Goal: Task Accomplishment & Management: Manage account settings

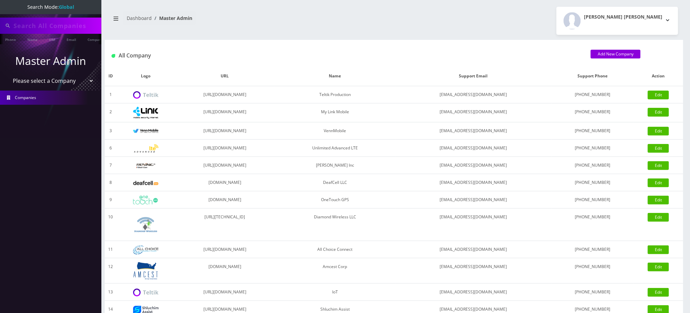
type input "5166152441"
drag, startPoint x: 59, startPoint y: 26, endPoint x: 0, endPoint y: 26, distance: 59.4
click at [0, 26] on div "5166152441" at bounding box center [50, 26] width 101 height 16
type input "8453522722"
click at [6, 41] on li at bounding box center [3, 40] width 7 height 17
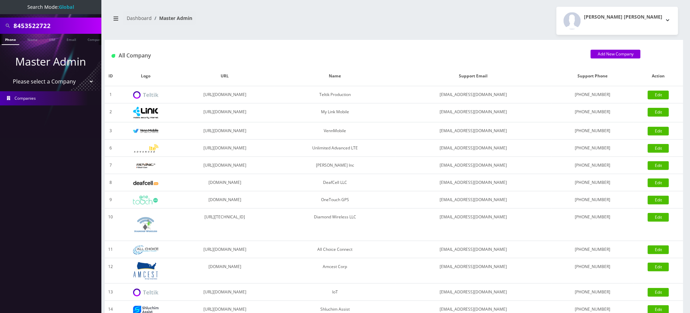
click at [9, 41] on link "Phone" at bounding box center [11, 39] width 18 height 11
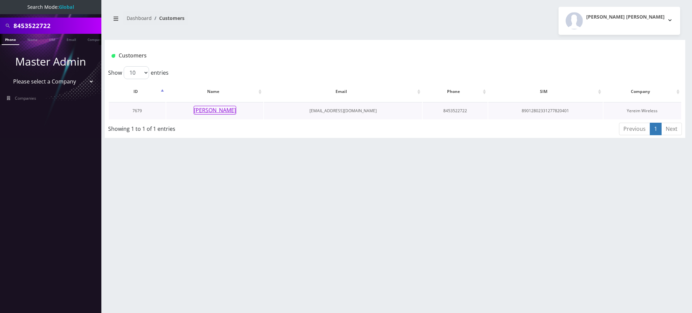
click at [218, 110] on button "Brucha Lorincz" at bounding box center [214, 110] width 43 height 9
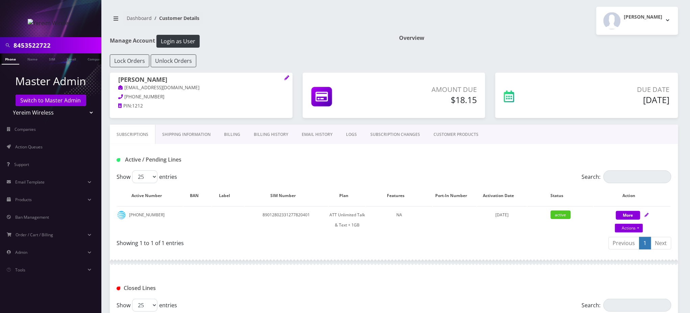
click at [260, 133] on link "Billing History" at bounding box center [271, 135] width 48 height 20
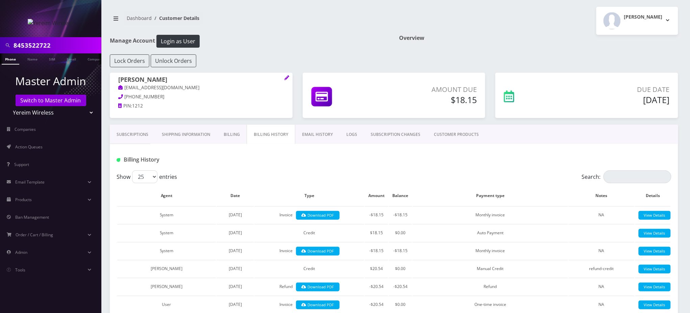
click at [233, 134] on link "Billing" at bounding box center [232, 135] width 30 height 20
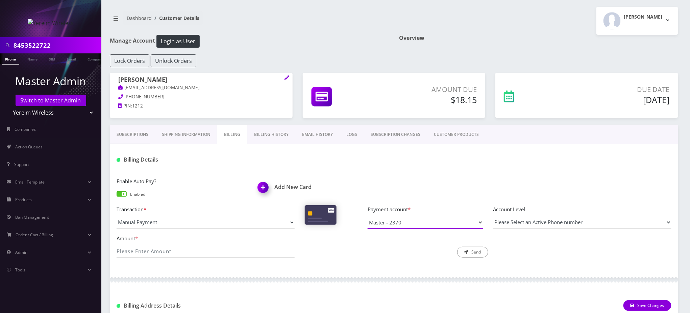
click at [413, 220] on select "Master - 2370" at bounding box center [424, 222] width 115 height 13
click at [437, 178] on div "Enable Auto Pay? Enabled Add New Card" at bounding box center [393, 191] width 565 height 28
click at [384, 159] on div at bounding box center [488, 159] width 377 height 11
click at [122, 189] on div "Enable Auto Pay? Enabled" at bounding box center [181, 188] width 141 height 23
click at [269, 134] on link "Billing History" at bounding box center [271, 135] width 48 height 20
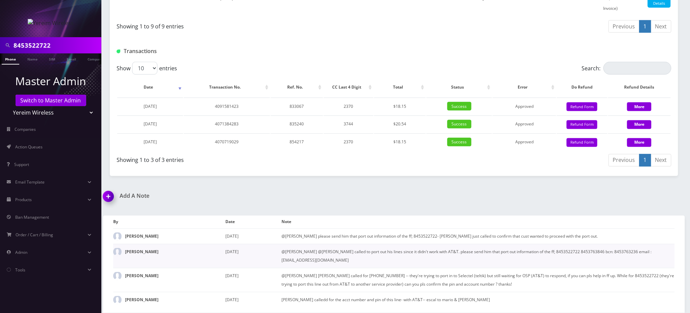
scroll to position [527, 0]
click at [319, 203] on div "Add A Note" at bounding box center [246, 201] width 296 height 16
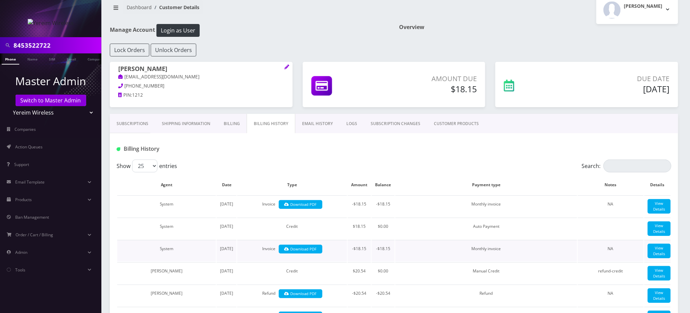
scroll to position [0, 0]
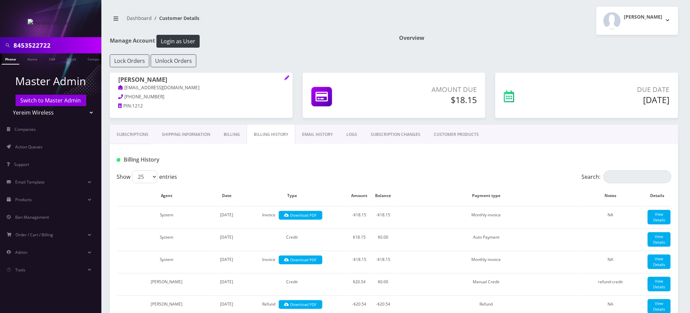
click at [317, 138] on link "EMAIL HISTORY" at bounding box center [317, 135] width 44 height 20
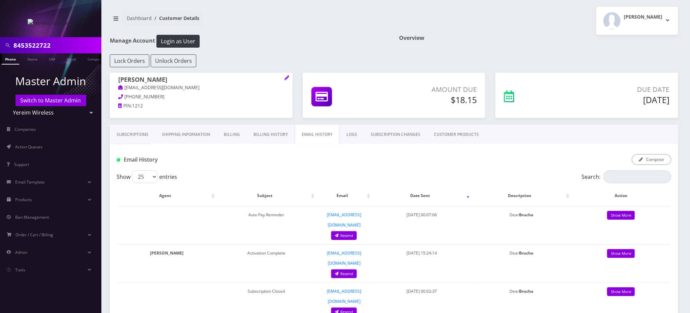
click at [380, 167] on div "Email History Compose" at bounding box center [394, 157] width 568 height 26
click at [325, 165] on div "Email History Compose" at bounding box center [394, 157] width 568 height 26
click at [619, 216] on link "Show More" at bounding box center [621, 215] width 28 height 9
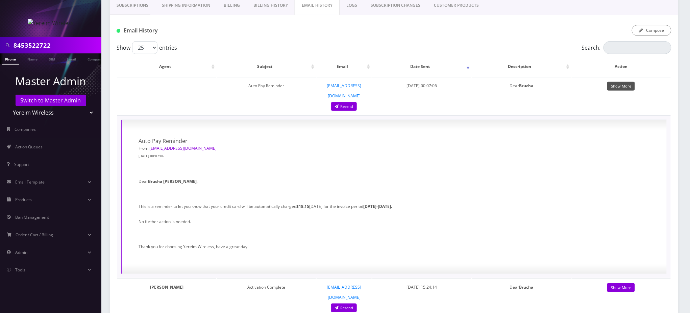
scroll to position [135, 0]
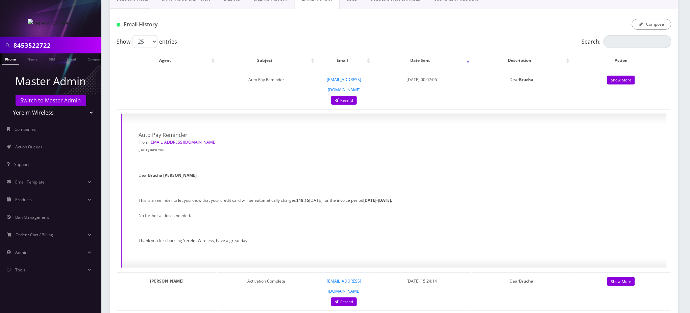
drag, startPoint x: 317, startPoint y: 25, endPoint x: 322, endPoint y: 26, distance: 5.1
click at [318, 25] on div "Compose" at bounding box center [488, 24] width 377 height 11
click at [615, 80] on link "Show More" at bounding box center [621, 80] width 28 height 9
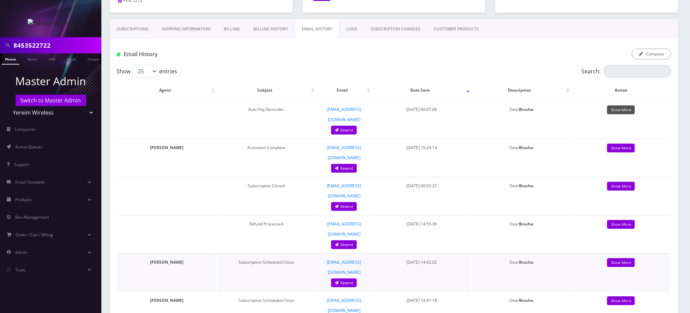
scroll to position [90, 0]
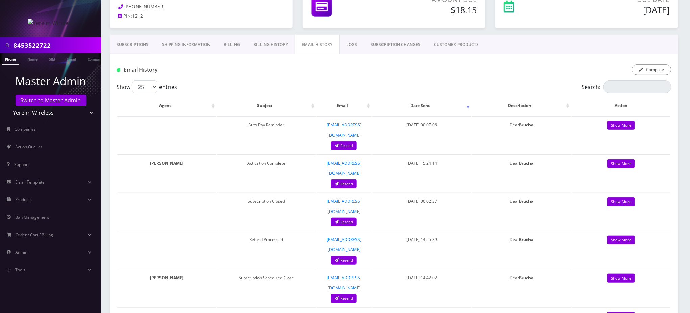
click at [424, 64] on div "Compose" at bounding box center [488, 69] width 377 height 11
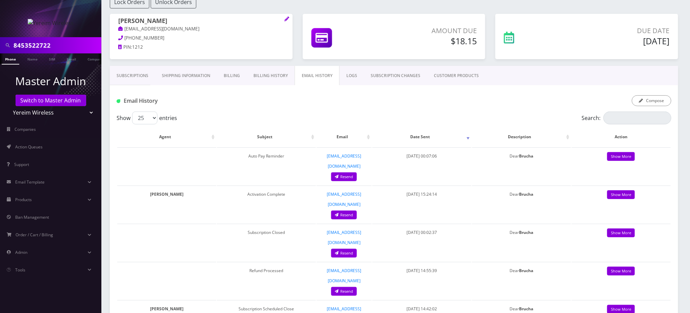
scroll to position [0, 0]
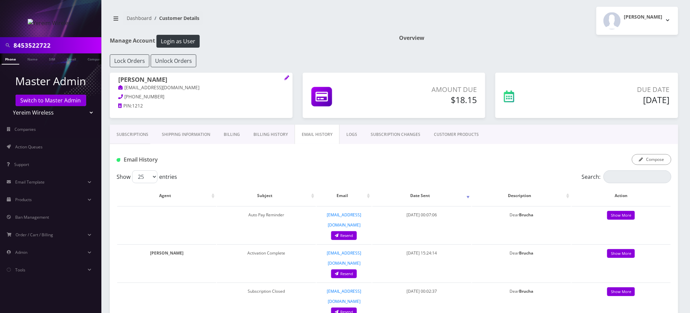
click at [140, 132] on link "Subscriptions" at bounding box center [132, 135] width 45 height 20
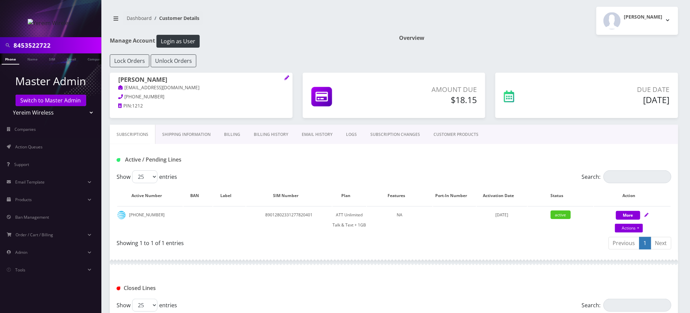
click at [24, 45] on input "8453522722" at bounding box center [57, 45] width 86 height 13
drag, startPoint x: 25, startPoint y: 45, endPoint x: 151, endPoint y: 43, distance: 126.0
click at [151, 43] on div "8453522722 Phone Name SIM Email Company Customer Master Admin Switch to Master …" at bounding box center [345, 262] width 690 height 524
click at [41, 46] on input "8452630305" at bounding box center [57, 45] width 86 height 13
click at [42, 45] on input "8452630305" at bounding box center [57, 45] width 86 height 13
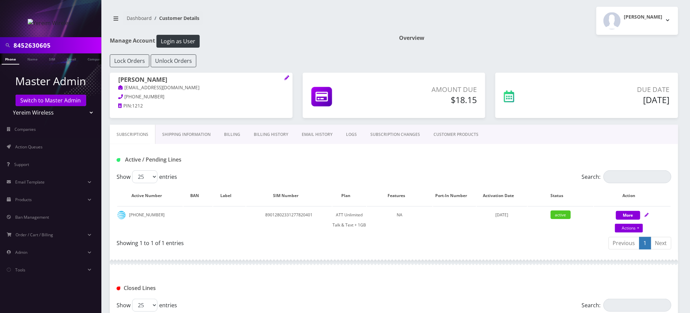
type input "8452630605"
click at [9, 58] on link "Phone" at bounding box center [11, 58] width 18 height 11
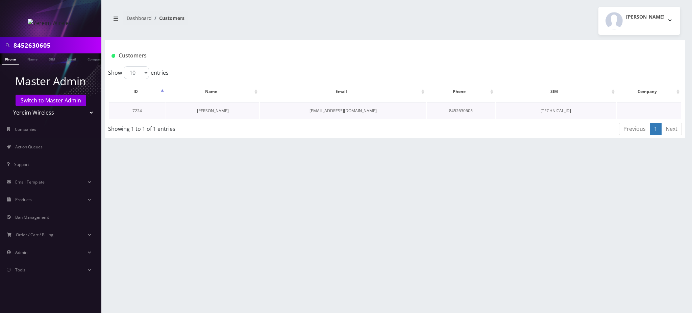
click at [212, 110] on link "[PERSON_NAME]" at bounding box center [213, 111] width 32 height 6
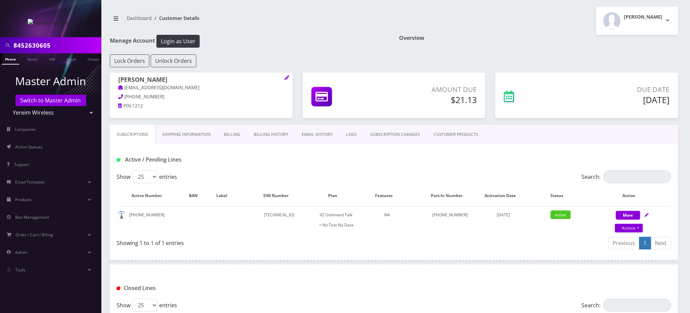
click at [272, 133] on link "Billing History" at bounding box center [271, 135] width 48 height 20
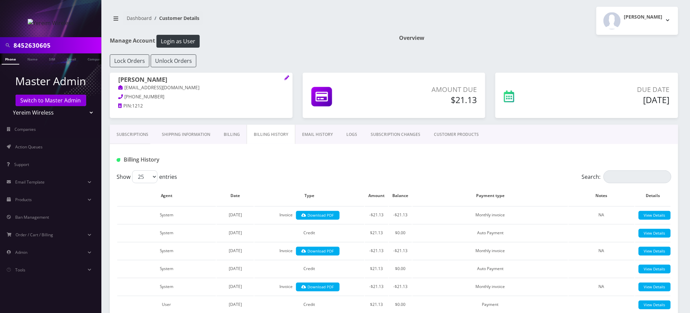
click at [228, 135] on link "Billing" at bounding box center [232, 135] width 30 height 20
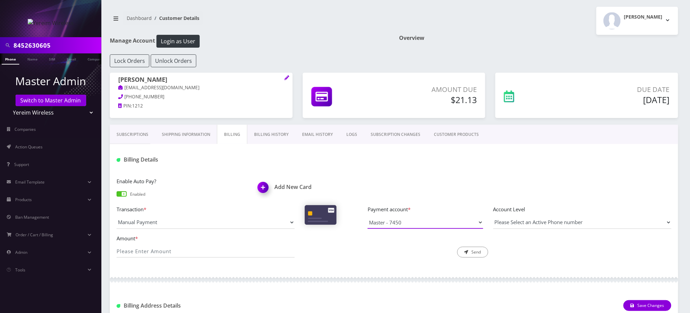
click at [408, 221] on select "Master - 7450" at bounding box center [424, 222] width 115 height 13
drag, startPoint x: 178, startPoint y: 81, endPoint x: 112, endPoint y: 79, distance: 65.9
click at [113, 79] on div "BRUCHA LORINCZ shgy9700+8452630605@gmail.com 845-263-0605 PIN: 1212" at bounding box center [201, 94] width 183 height 42
copy h1 "[PERSON_NAME]"
click at [263, 186] on img at bounding box center [264, 190] width 20 height 20
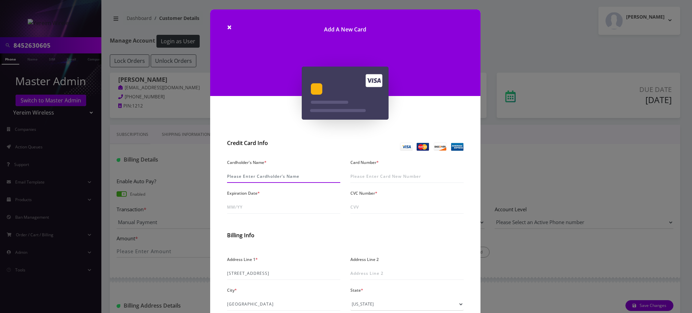
click at [289, 175] on input "Cardholder's Name *" at bounding box center [283, 176] width 113 height 13
paste input "[PERSON_NAME]"
type input "[PERSON_NAME]"
click at [401, 175] on input "Card Number *" at bounding box center [406, 176] width 113 height 13
type input "3798 3945 2412 004"
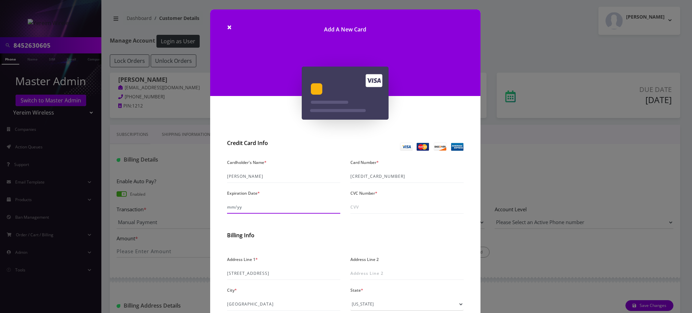
click at [262, 211] on input "Expiration Date *" at bounding box center [283, 207] width 113 height 13
type input "06/30"
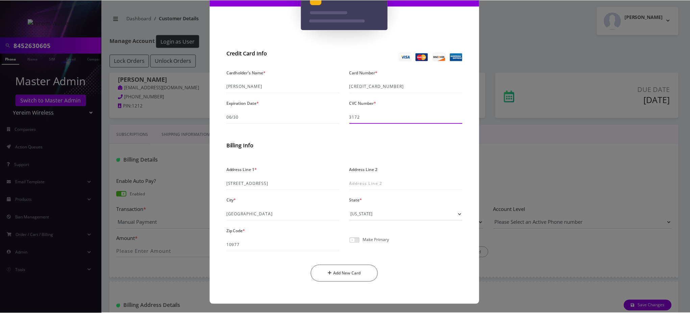
scroll to position [90, 0]
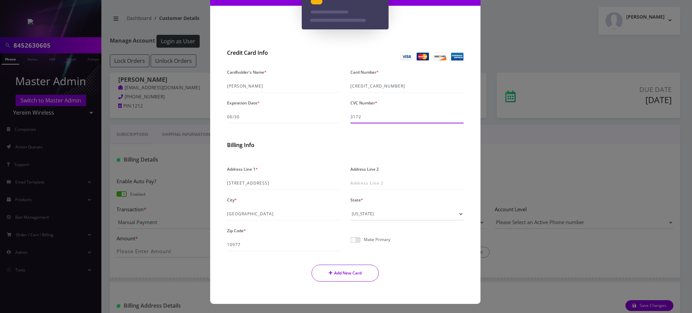
type input "3172"
click at [345, 273] on button "Add New Card" at bounding box center [344, 272] width 67 height 17
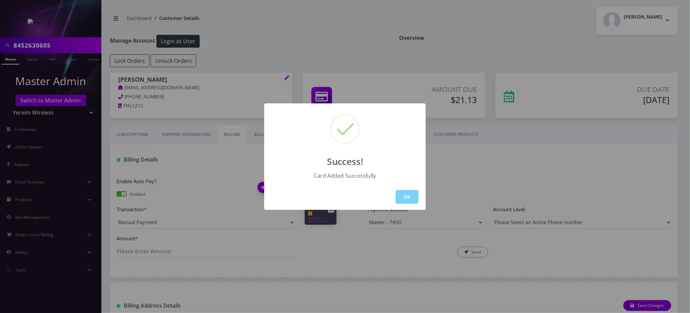
click at [408, 199] on button "OK" at bounding box center [406, 197] width 23 height 14
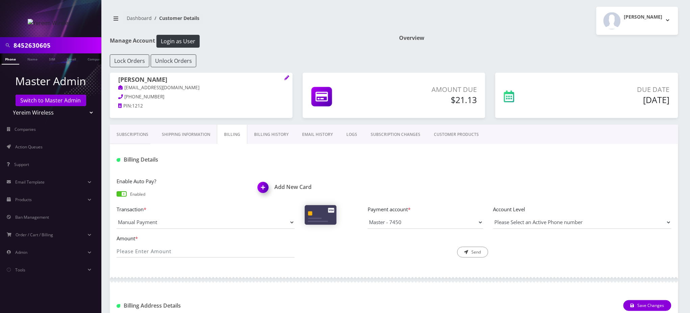
click at [10, 61] on link "Phone" at bounding box center [11, 58] width 18 height 11
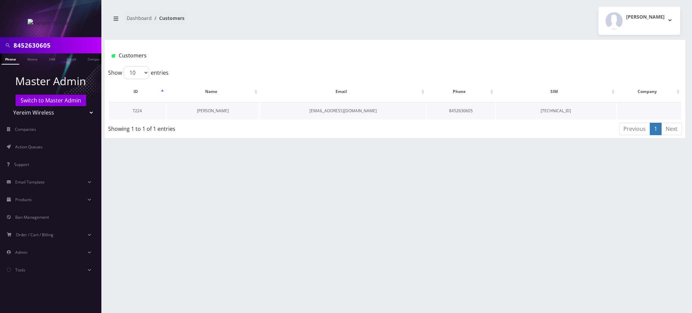
click at [218, 108] on link "[PERSON_NAME]" at bounding box center [213, 111] width 32 height 6
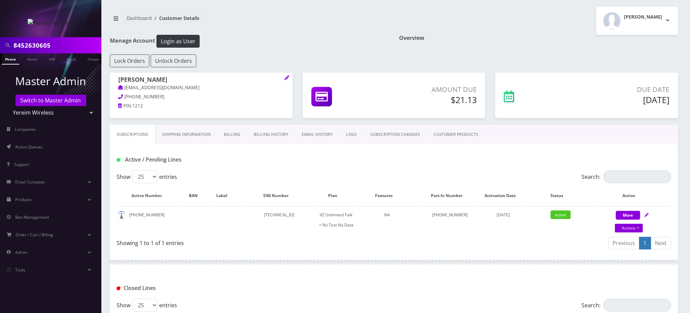
click at [276, 136] on link "Billing History" at bounding box center [271, 135] width 48 height 20
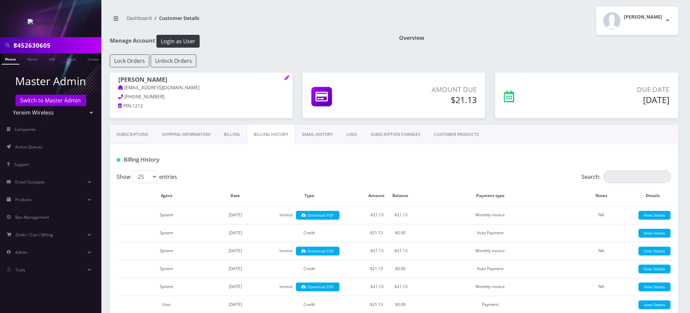
click at [238, 133] on link "Billing" at bounding box center [232, 135] width 30 height 20
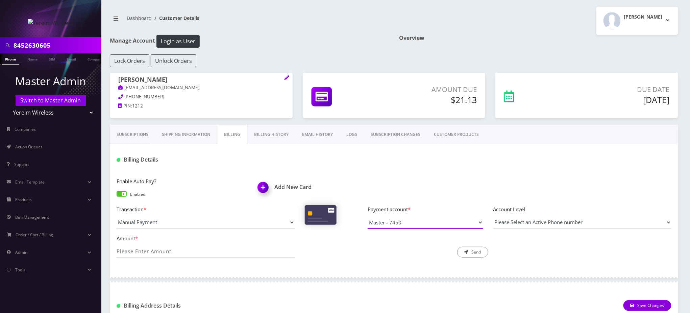
click at [397, 222] on select "Master - 7450 AmEx -" at bounding box center [424, 222] width 115 height 13
select select "10238"
click at [367, 216] on select "Master - 7450 AmEx -" at bounding box center [424, 222] width 115 height 13
click at [174, 247] on input "Amount *" at bounding box center [206, 250] width 178 height 13
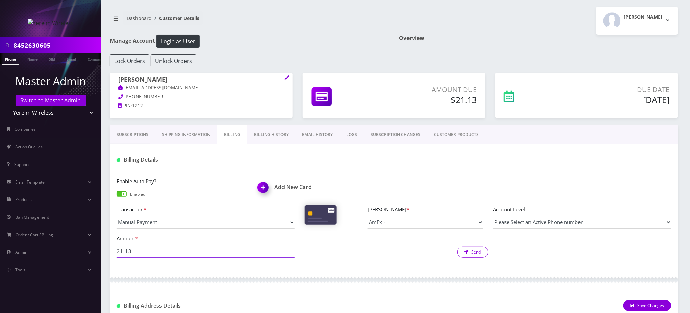
type input "21.13"
click at [473, 252] on button "Send" at bounding box center [472, 252] width 31 height 11
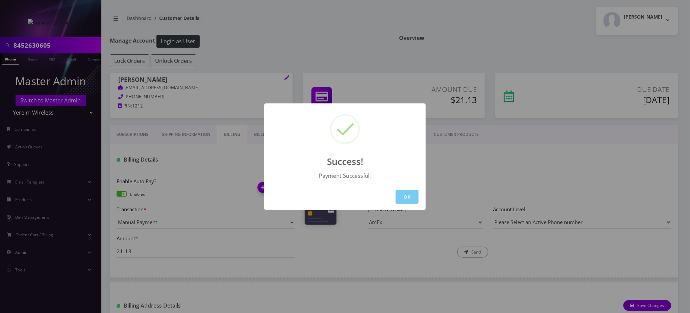
click at [409, 193] on button "OK" at bounding box center [406, 197] width 23 height 14
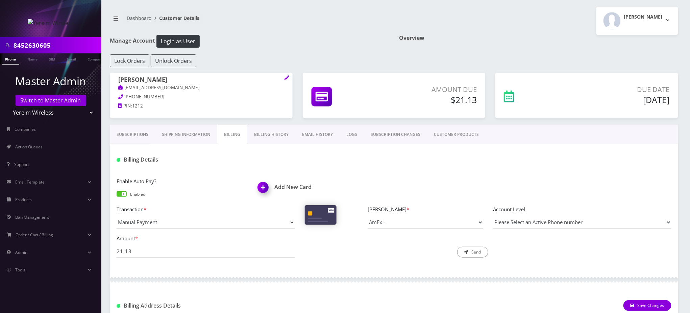
click at [119, 192] on span at bounding box center [122, 193] width 10 height 5
click at [117, 197] on input "checkbox" at bounding box center [117, 197] width 0 height 0
click at [9, 61] on link "Phone" at bounding box center [11, 58] width 18 height 11
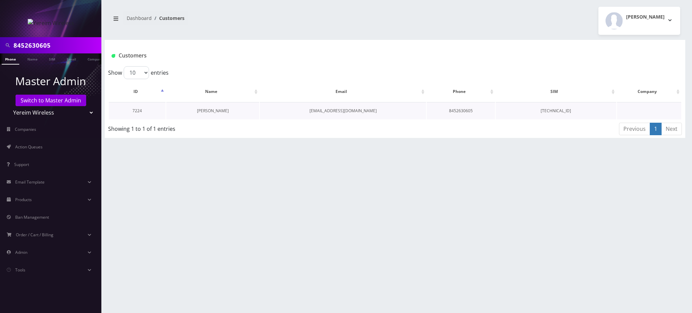
click at [214, 111] on link "[PERSON_NAME]" at bounding box center [213, 111] width 32 height 6
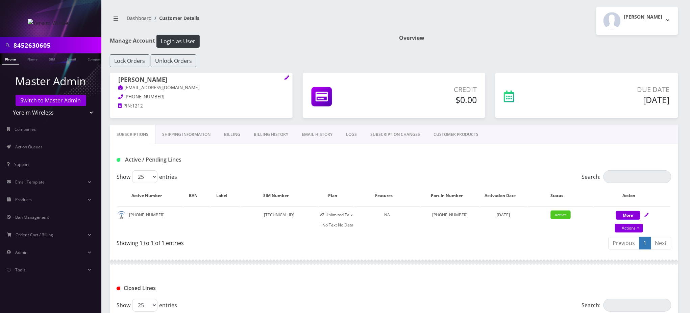
click at [231, 133] on link "Billing" at bounding box center [232, 135] width 30 height 20
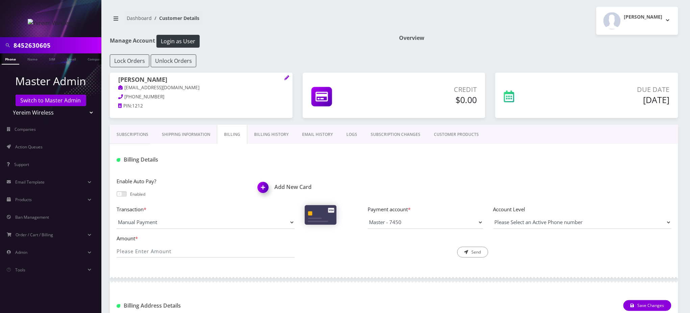
click at [385, 187] on h1 "Add New Card" at bounding box center [323, 187] width 131 height 6
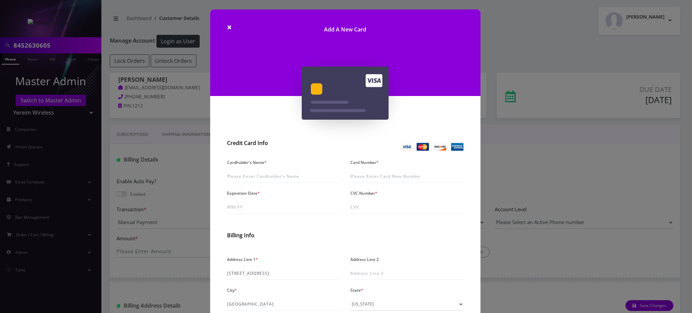
click at [177, 147] on div "× Add A New Card Credit Card Info Cardholder's Name * Card Number * Expiration …" at bounding box center [346, 156] width 692 height 313
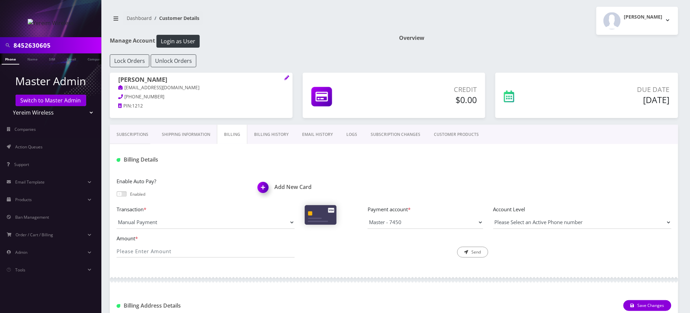
click at [183, 135] on link "Shipping Information" at bounding box center [186, 135] width 62 height 20
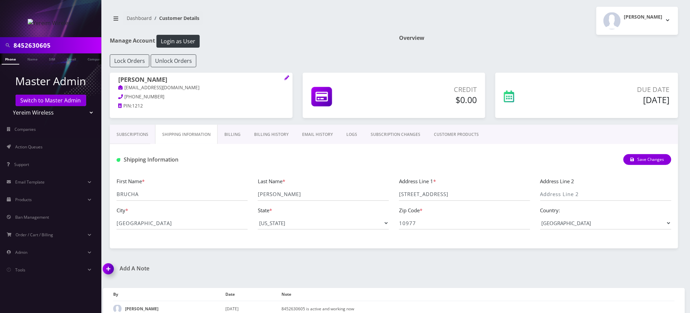
click at [313, 160] on div "Save Changes" at bounding box center [488, 159] width 377 height 11
click at [137, 130] on link "Subscriptions" at bounding box center [132, 135] width 45 height 20
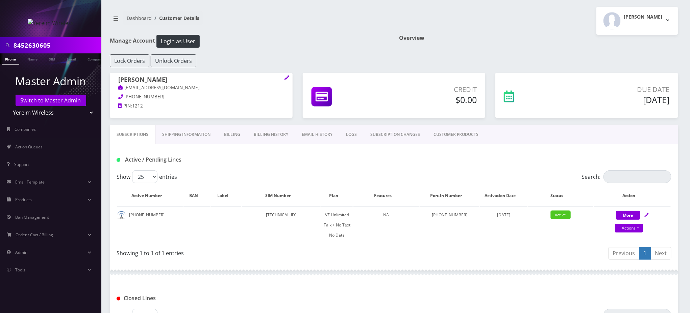
click at [232, 138] on link "Billing" at bounding box center [232, 135] width 30 height 20
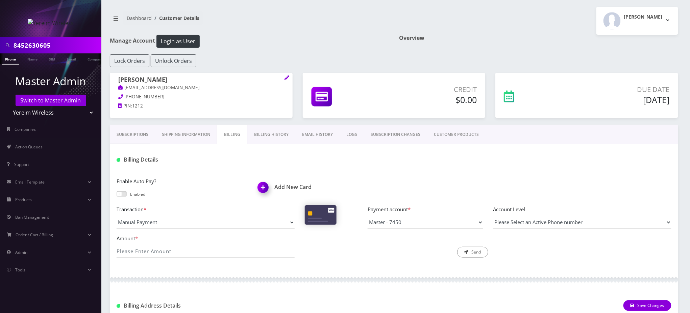
click at [205, 169] on div "Billing Details" at bounding box center [394, 157] width 568 height 26
click at [133, 132] on link "Subscriptions" at bounding box center [132, 135] width 45 height 20
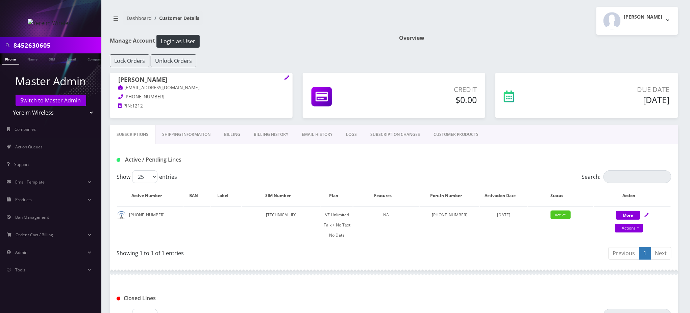
click at [293, 31] on div "Dashboard Customer Details [PERSON_NAME] Logout" at bounding box center [394, 21] width 578 height 28
